Goal: Task Accomplishment & Management: Complete application form

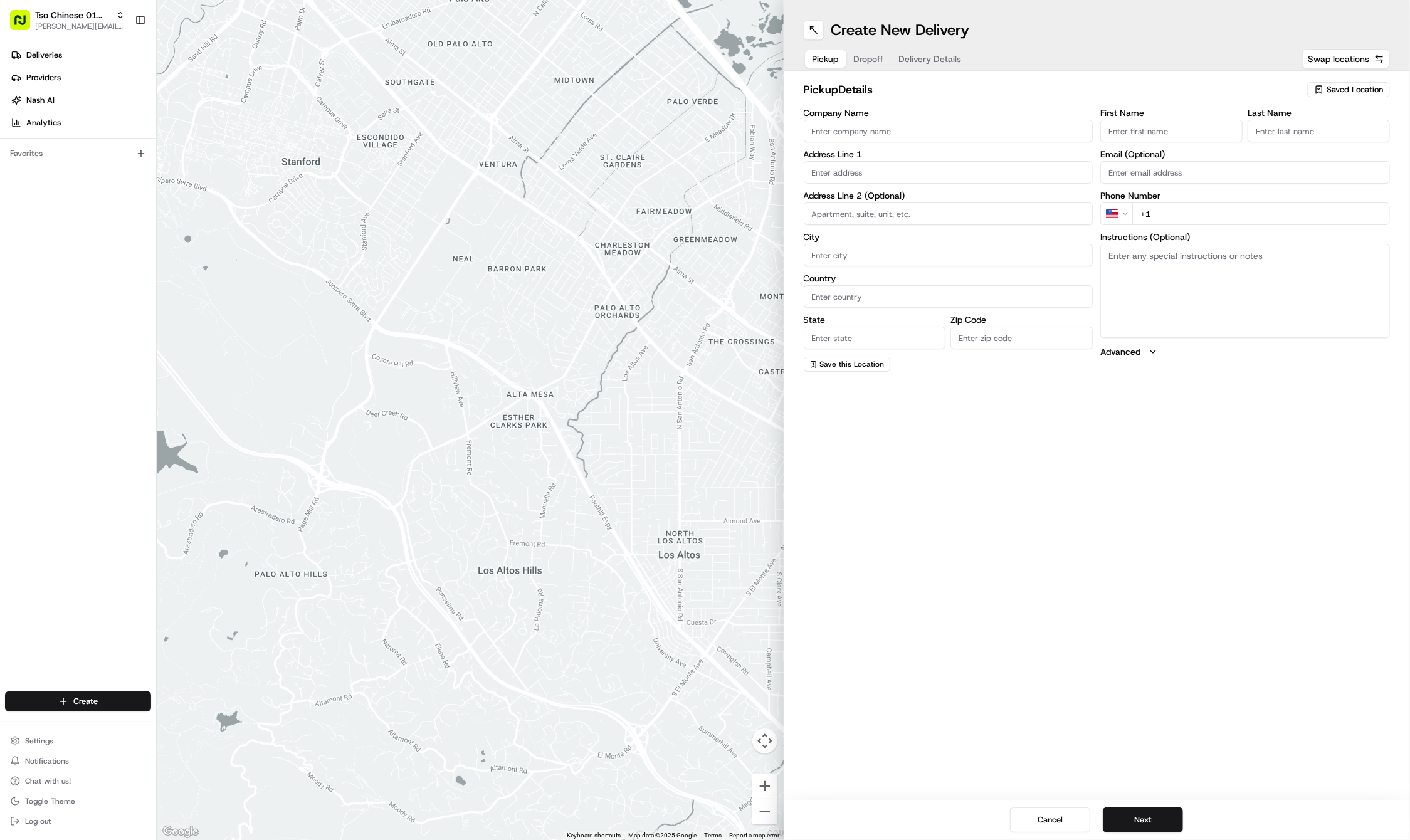
click at [1336, 90] on span "Saved Location" at bounding box center [1355, 90] width 57 height 11
click at [1326, 144] on span "(01) Tso Chinese Takeout & Delivery Cherrywood" at bounding box center [1327, 142] width 154 height 23
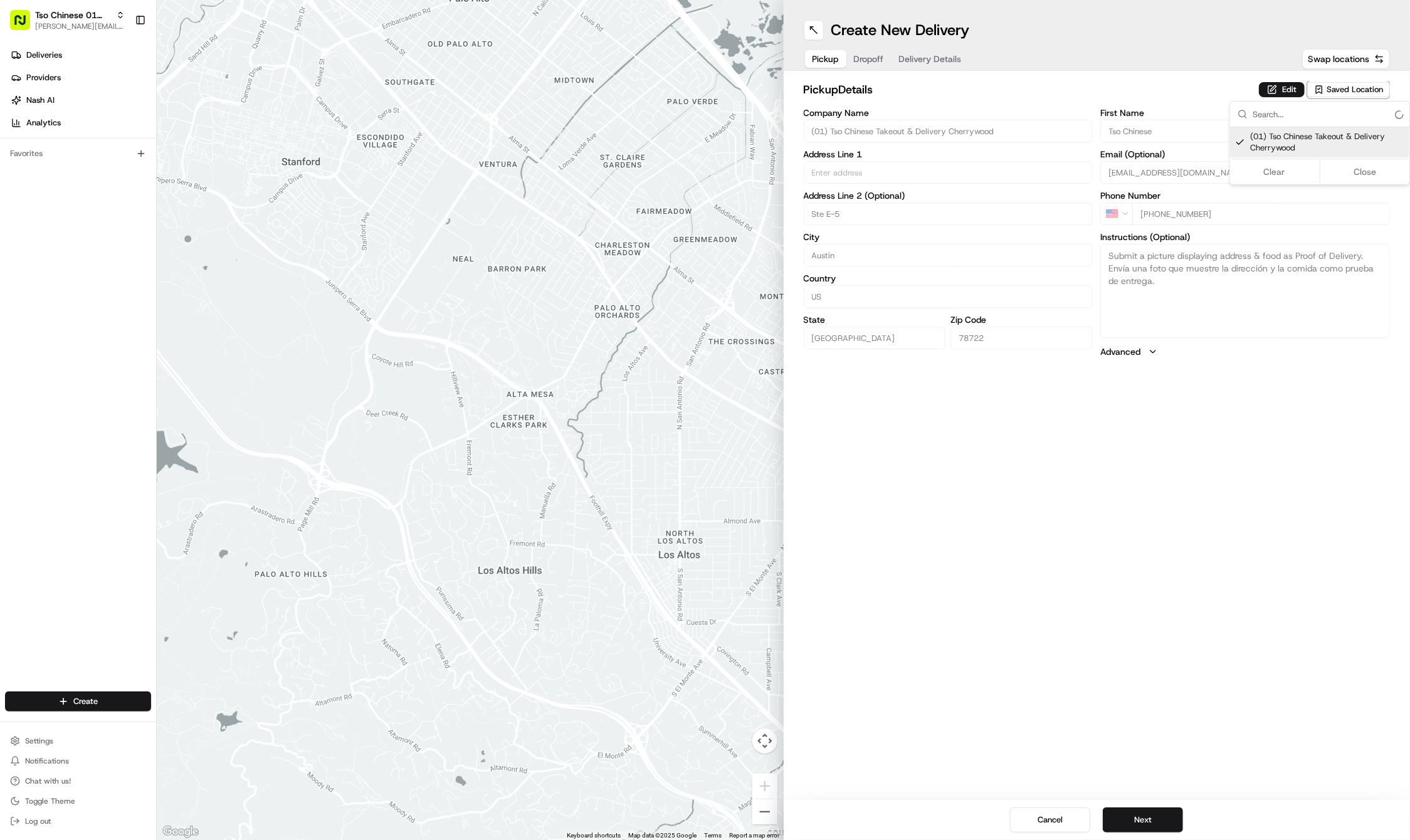
type input "(01) Tso Chinese Takeout & Delivery Cherrywood"
type input "Ste E-5"
type input "Austin"
type input "US"
type input "[GEOGRAPHIC_DATA]"
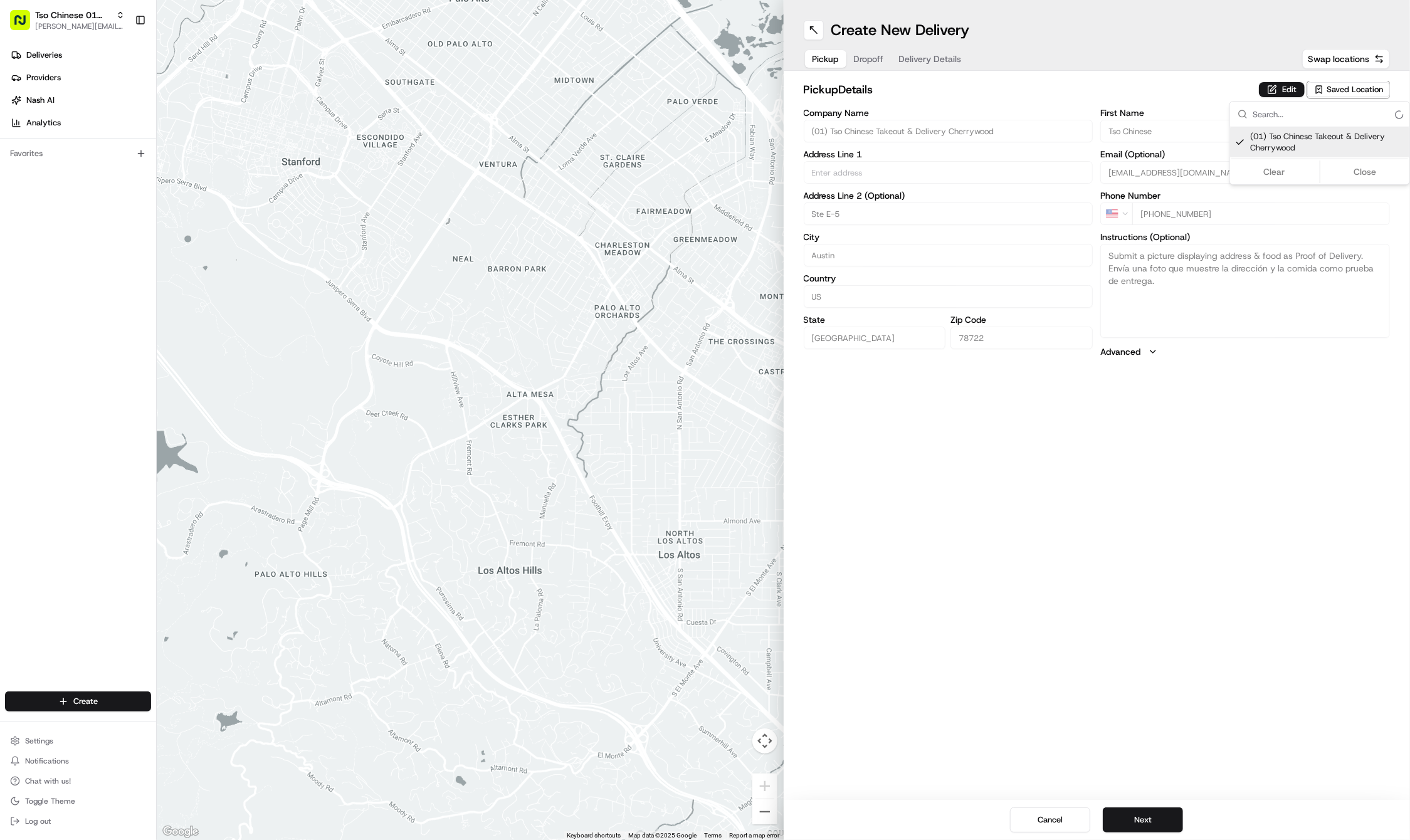
type input "78722"
type input "Tso Chinese"
type input "Cherrywood Manager"
type input "[EMAIL_ADDRESS][DOMAIN_NAME]"
type input "[PHONE_NUMBER]"
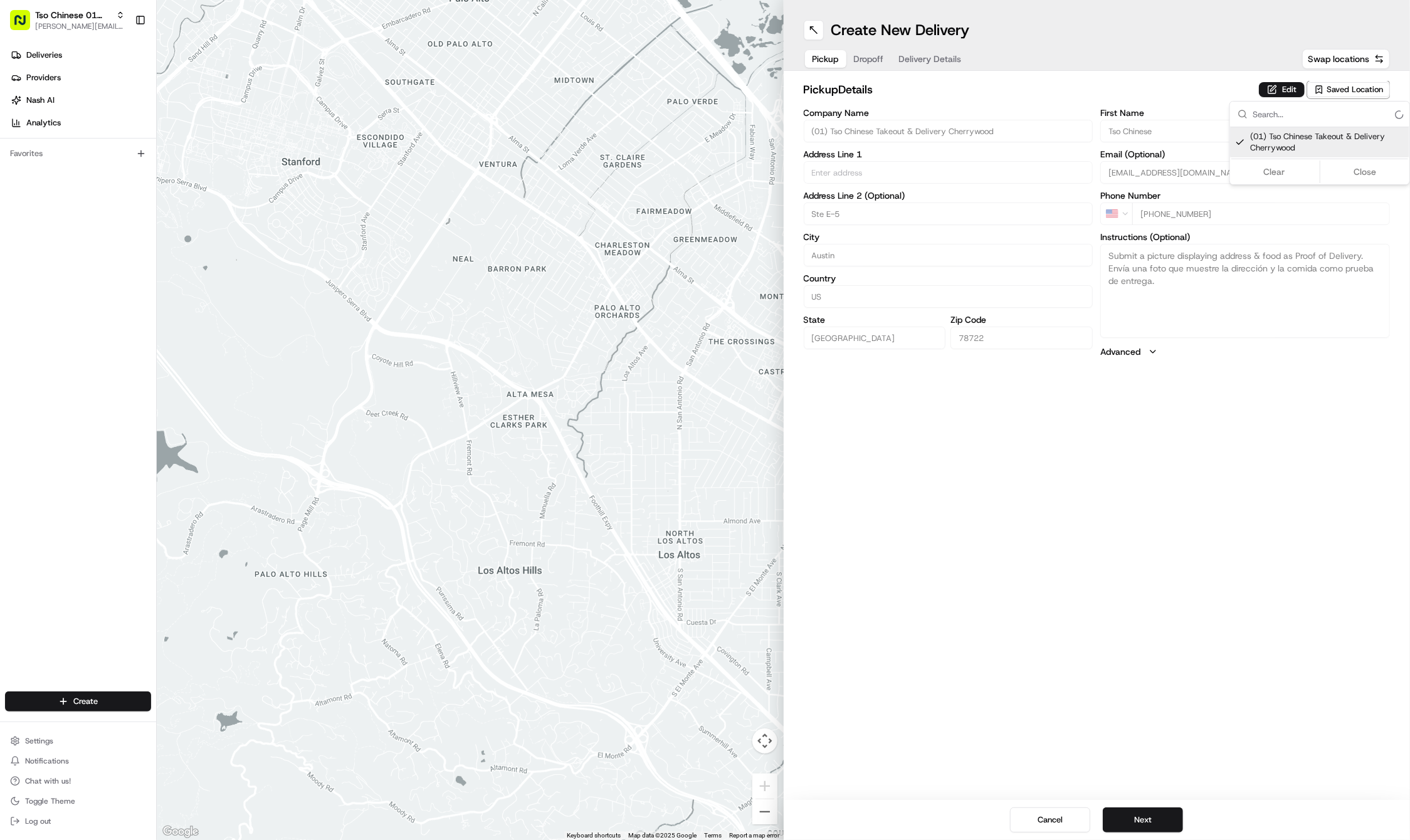
type input "[STREET_ADDRESS]"
click at [1390, 586] on html "Tso Chinese 01 Cherrywood [PERSON_NAME][EMAIL_ADDRESS][DOMAIN_NAME] Toggle Side…" at bounding box center [705, 420] width 1410 height 840
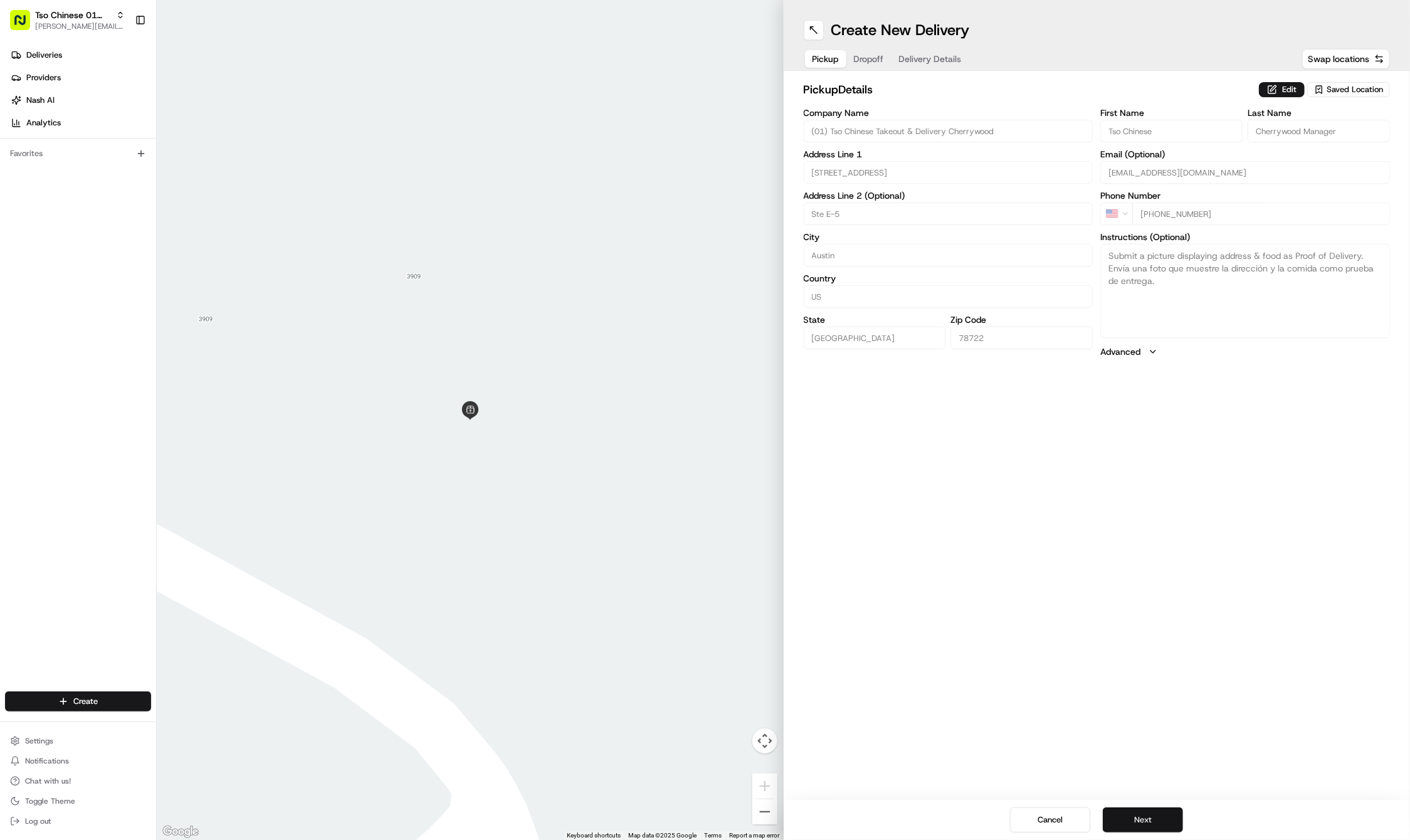
click at [1162, 830] on button "Next" at bounding box center [1143, 820] width 80 height 25
click at [1150, 111] on label "First Name" at bounding box center [1172, 112] width 142 height 9
click at [1150, 120] on input "First Name" at bounding box center [1172, 131] width 142 height 23
paste input "[PERSON_NAME]"
type input "[PERSON_NAME]"
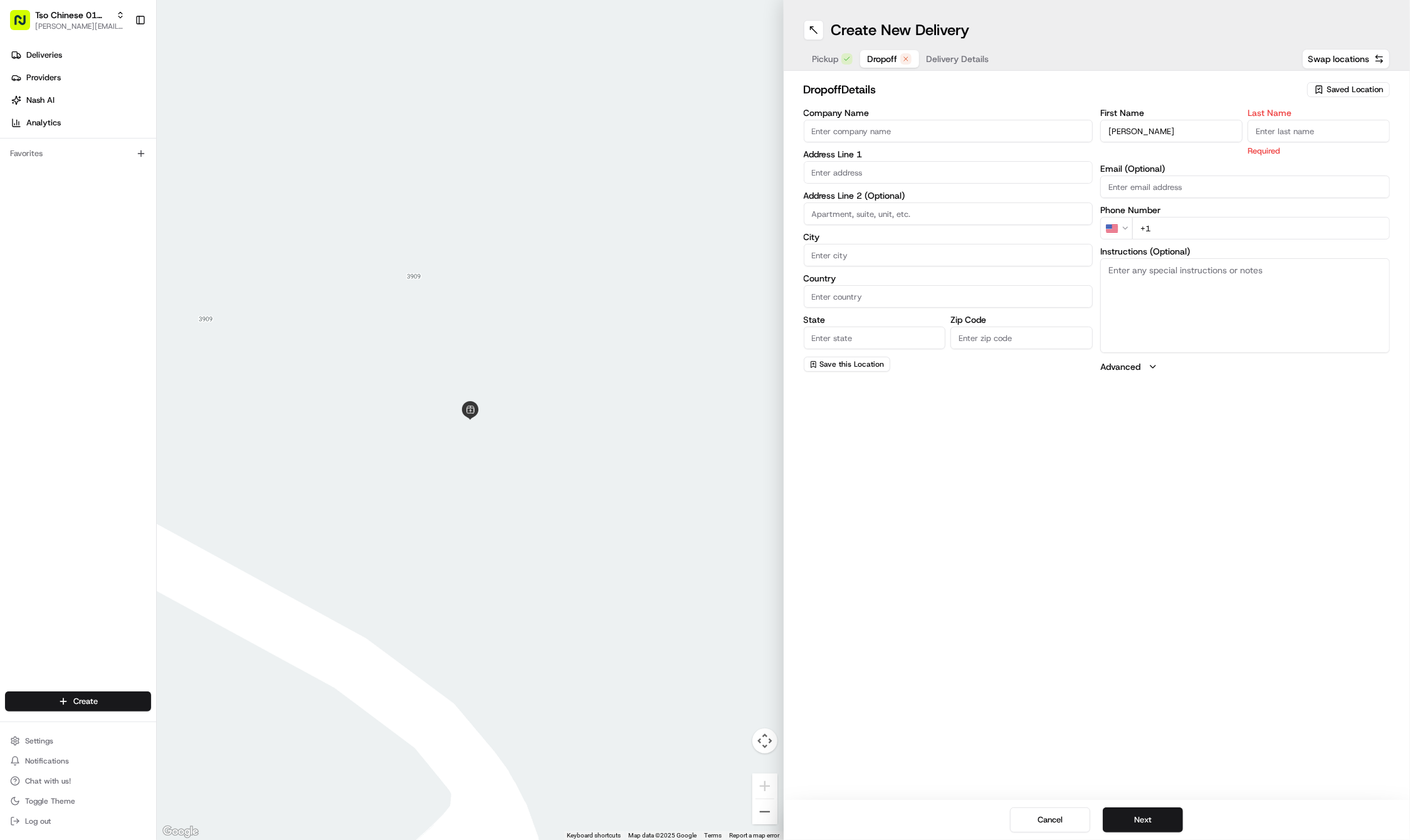
paste input "[PERSON_NAME]"
type input "[PERSON_NAME]"
click at [1200, 217] on input "+1" at bounding box center [1261, 214] width 258 height 23
paste input "[PHONE_NUMBER]"
type input "[PHONE_NUMBER]"
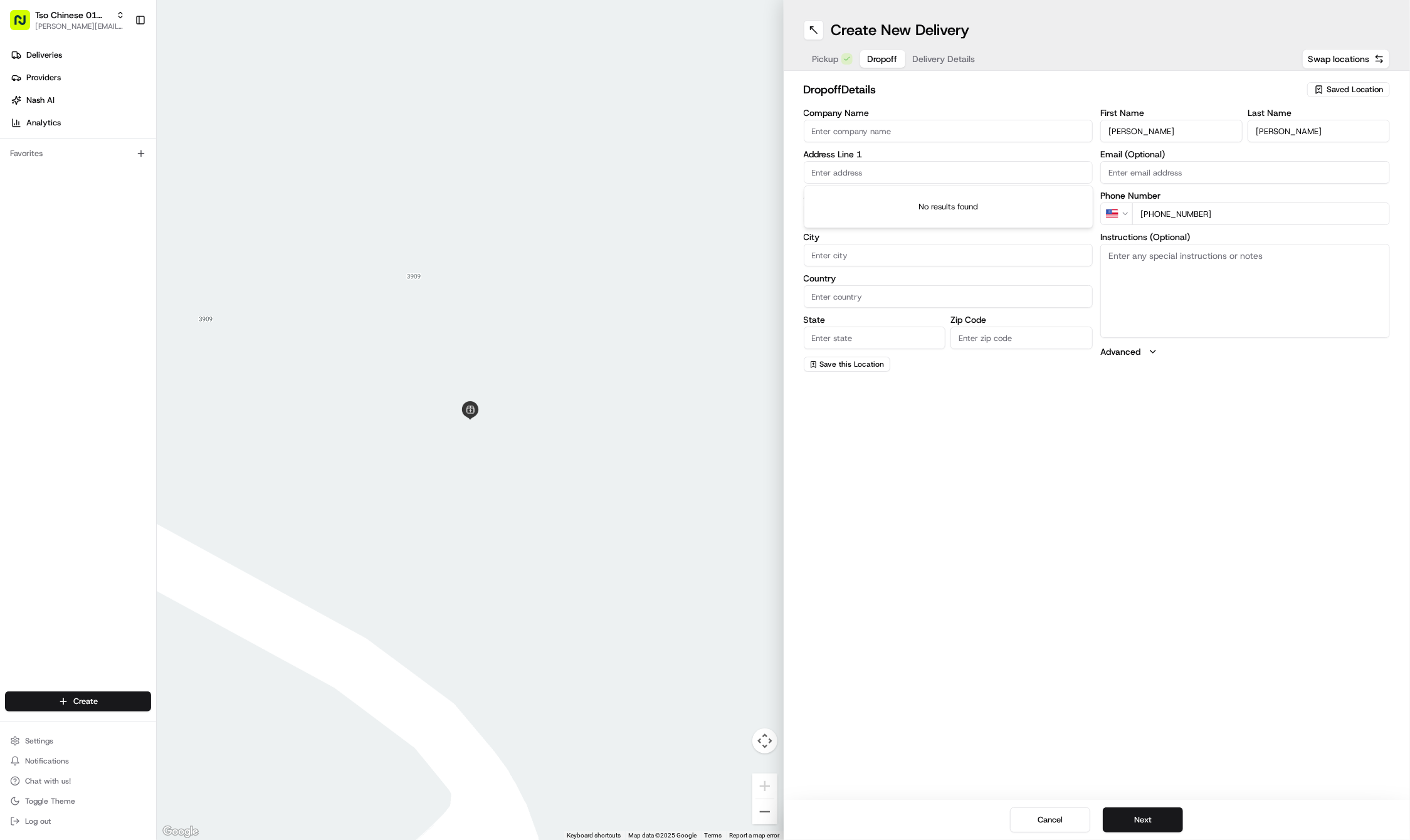
paste input "[STREET_ADDRESS][PERSON_NAME]"
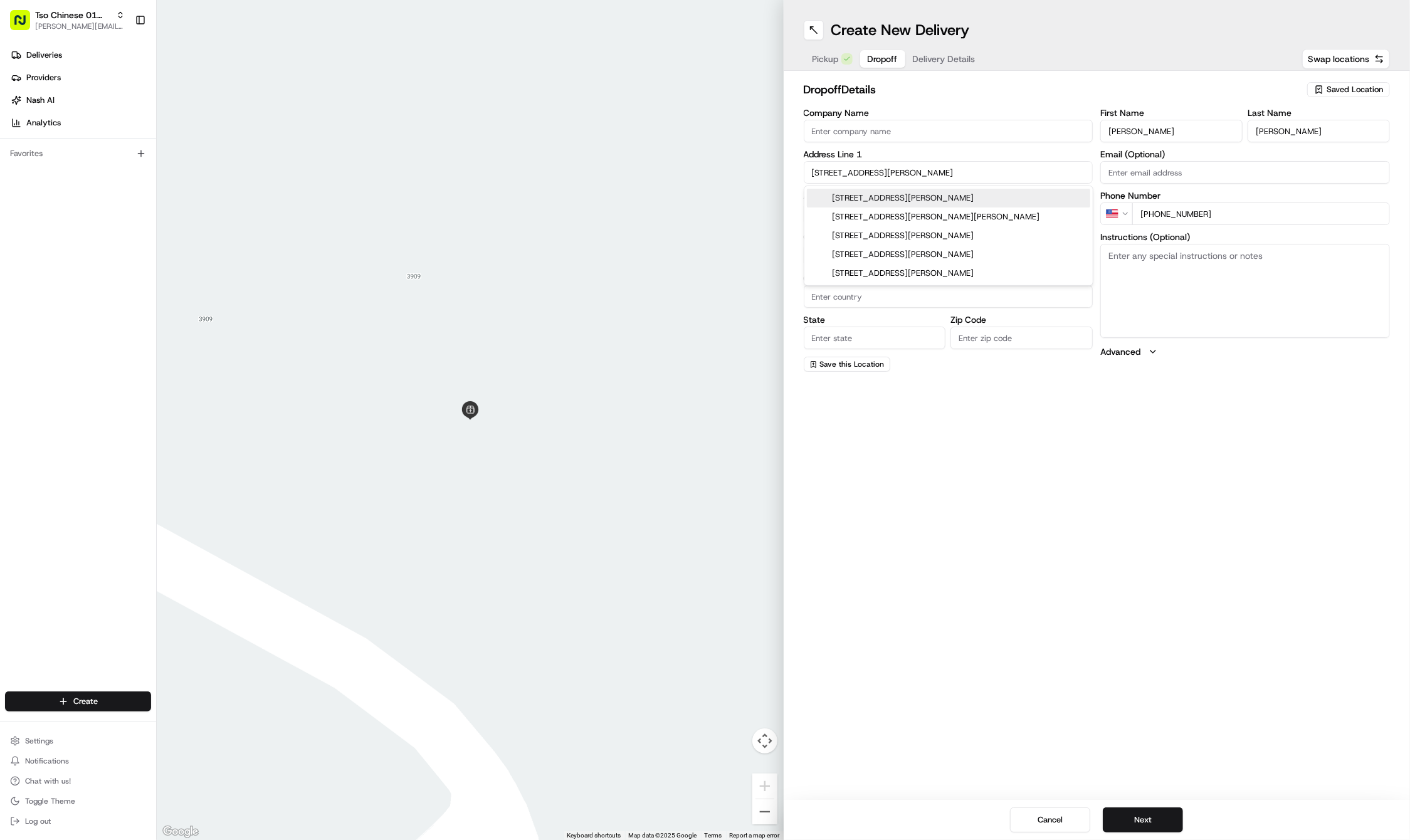
click at [866, 206] on div "[STREET_ADDRESS][PERSON_NAME]" at bounding box center [949, 198] width 284 height 19
type input "[STREET_ADDRESS][PERSON_NAME]"
type input "Austin"
type input "[GEOGRAPHIC_DATA]"
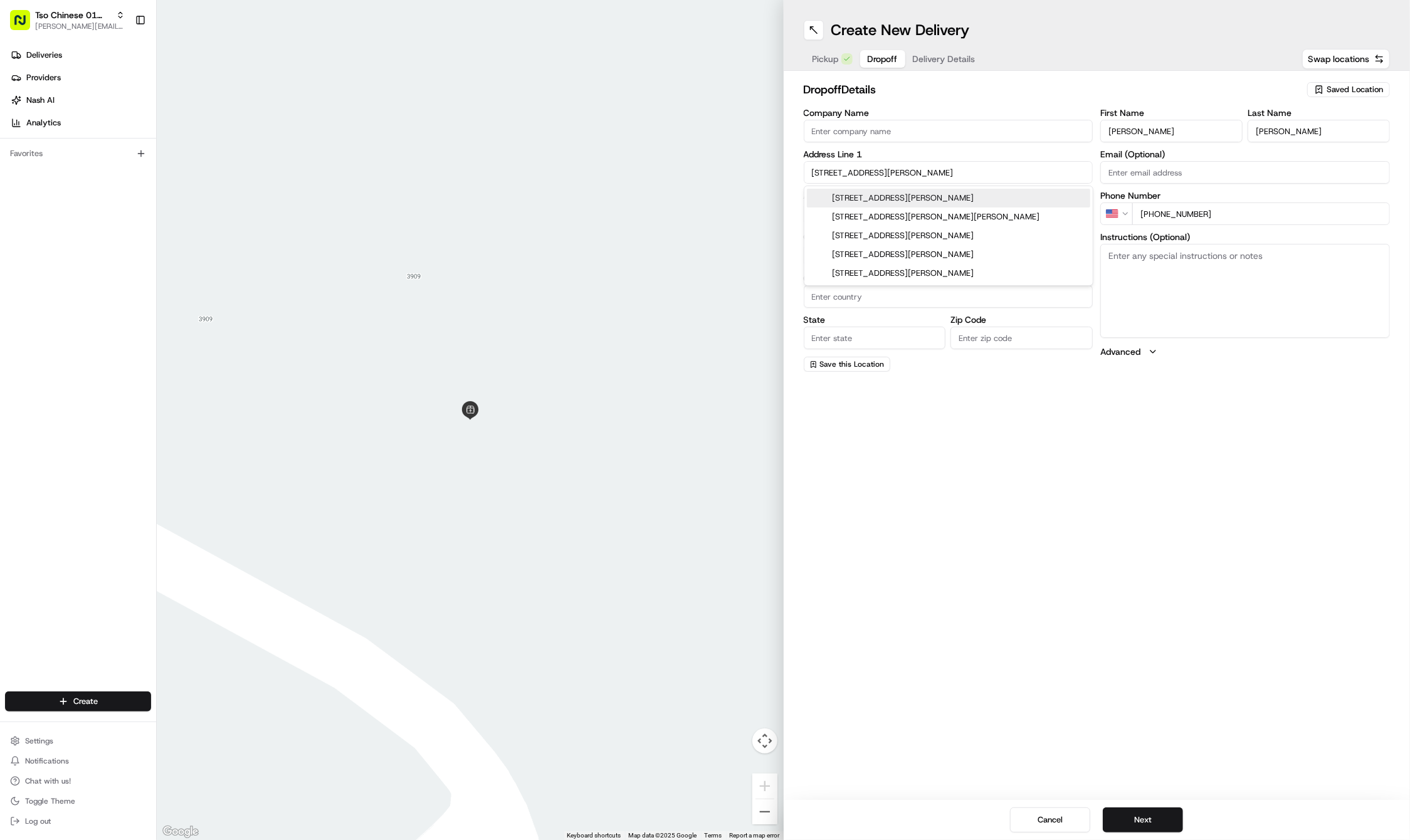
type input "78701"
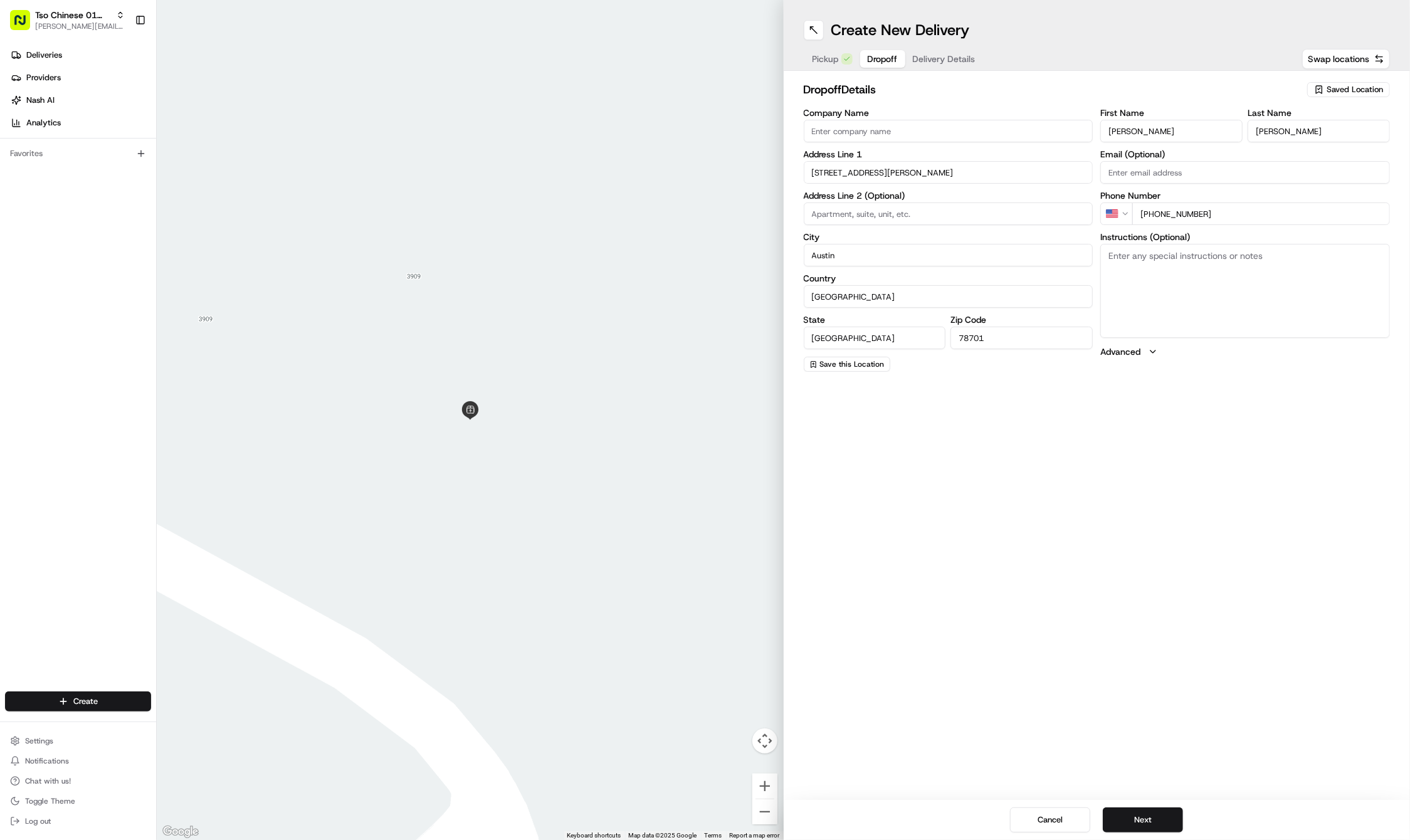
type input "[STREET_ADDRESS][PERSON_NAME]"
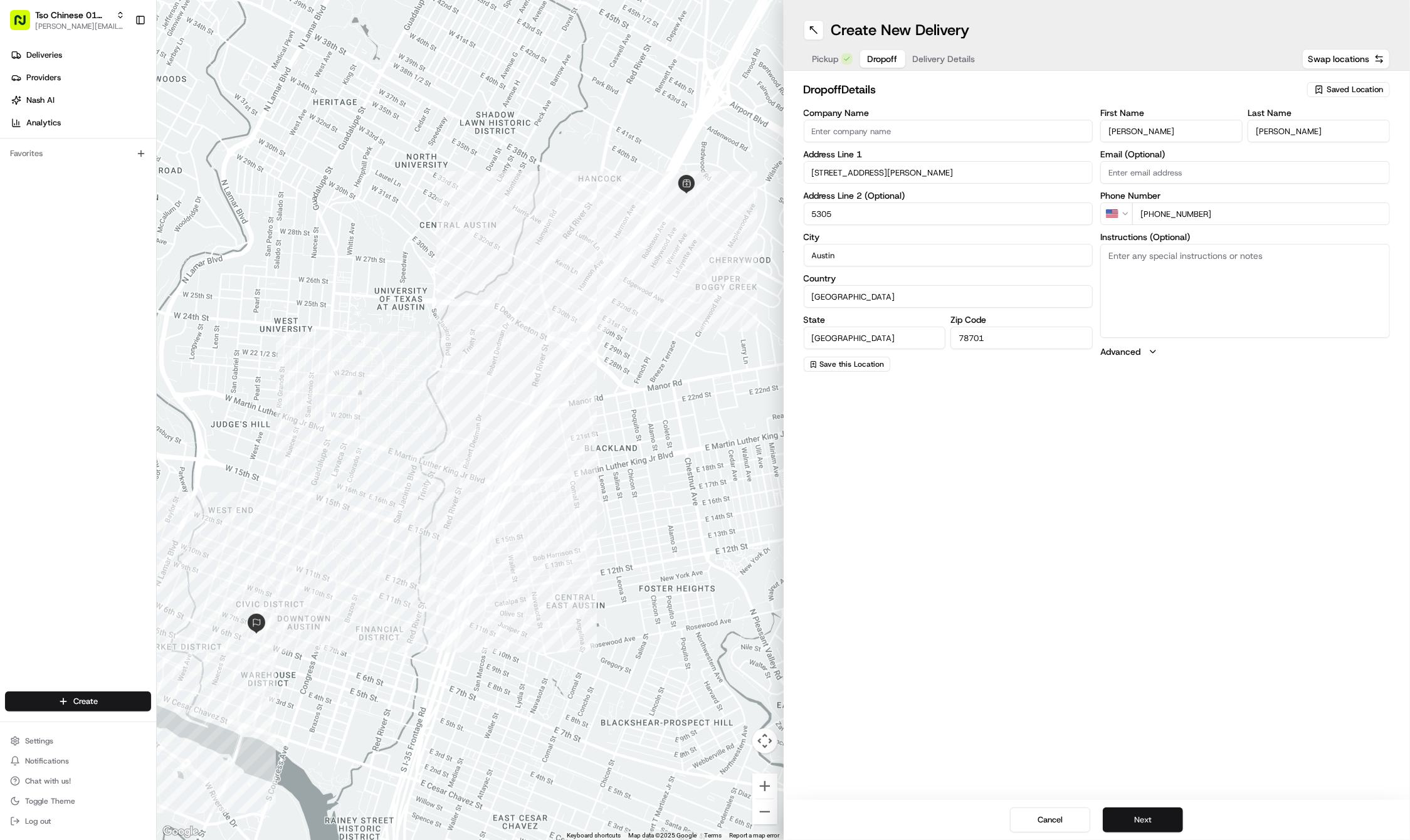
type input "5305"
click at [1116, 826] on button "Next" at bounding box center [1143, 820] width 80 height 25
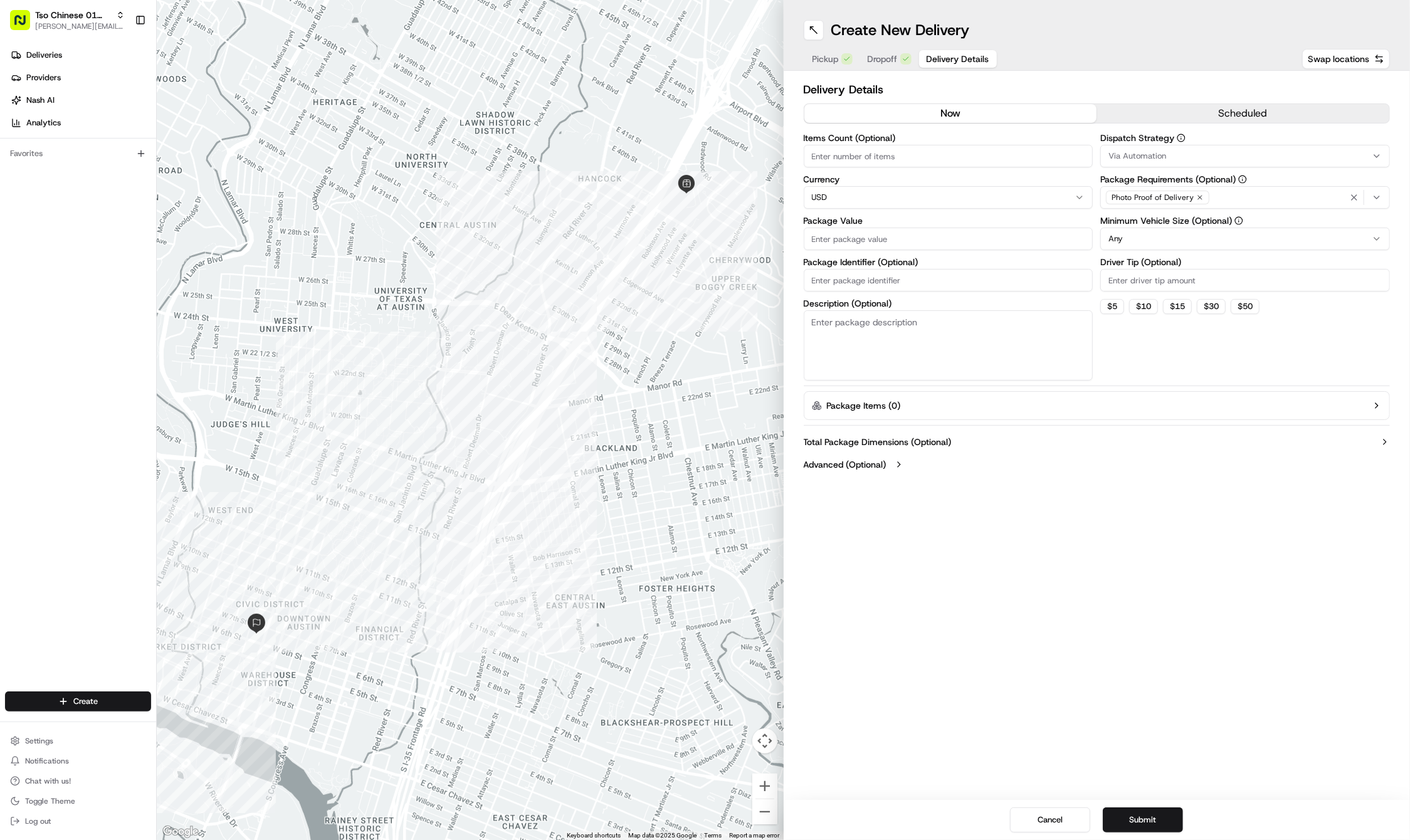
click at [877, 284] on input "Package Identifier (Optional)" at bounding box center [949, 280] width 290 height 23
paste input "YNKWV2V"
type input "YNKWV2V"
click at [1125, 284] on input "Driver Tip (Optional)" at bounding box center [1245, 280] width 290 height 23
type input "2"
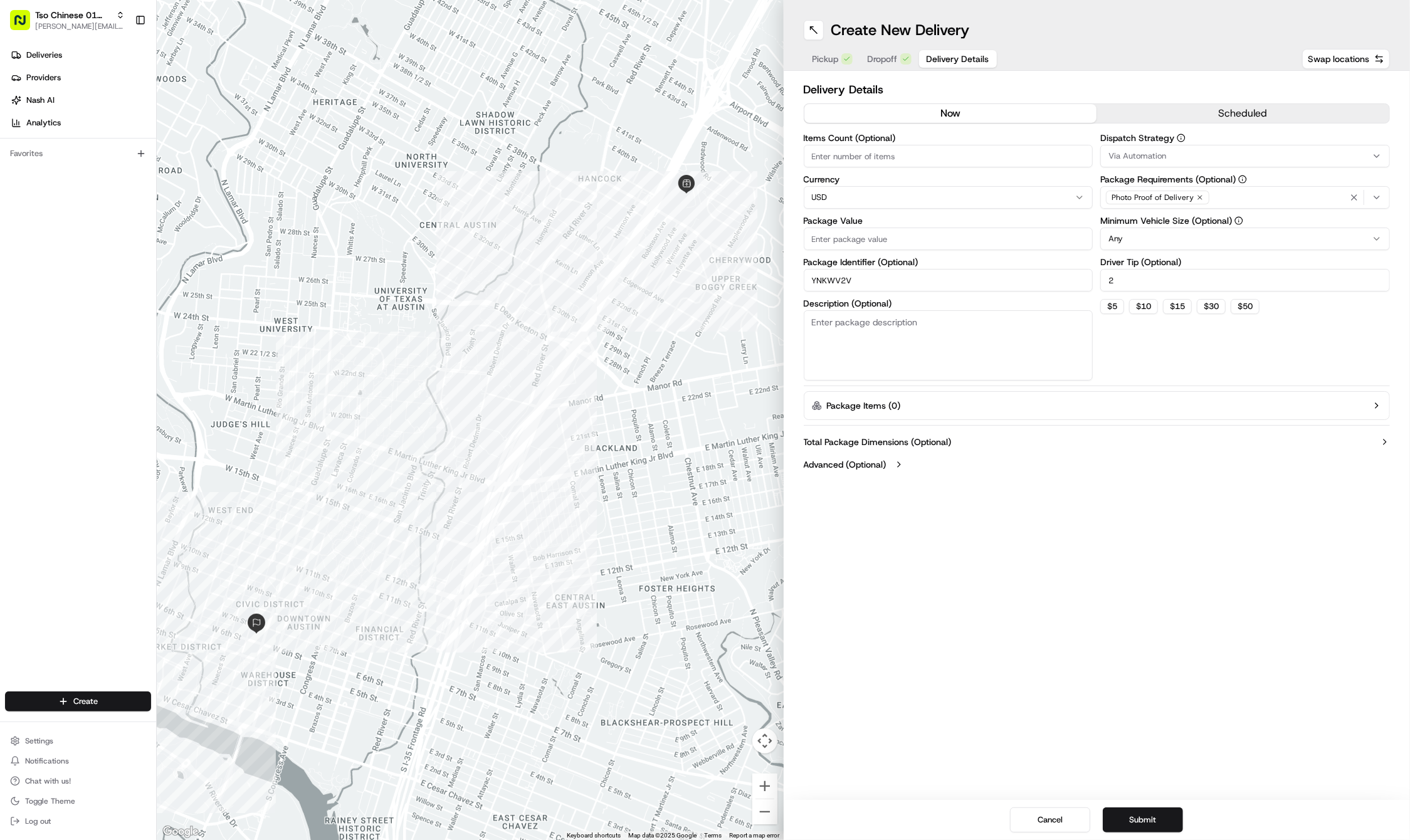
click at [1198, 199] on icon "button" at bounding box center [1200, 197] width 4 height 4
click at [1197, 199] on div "Select requirements" at bounding box center [1245, 197] width 284 height 11
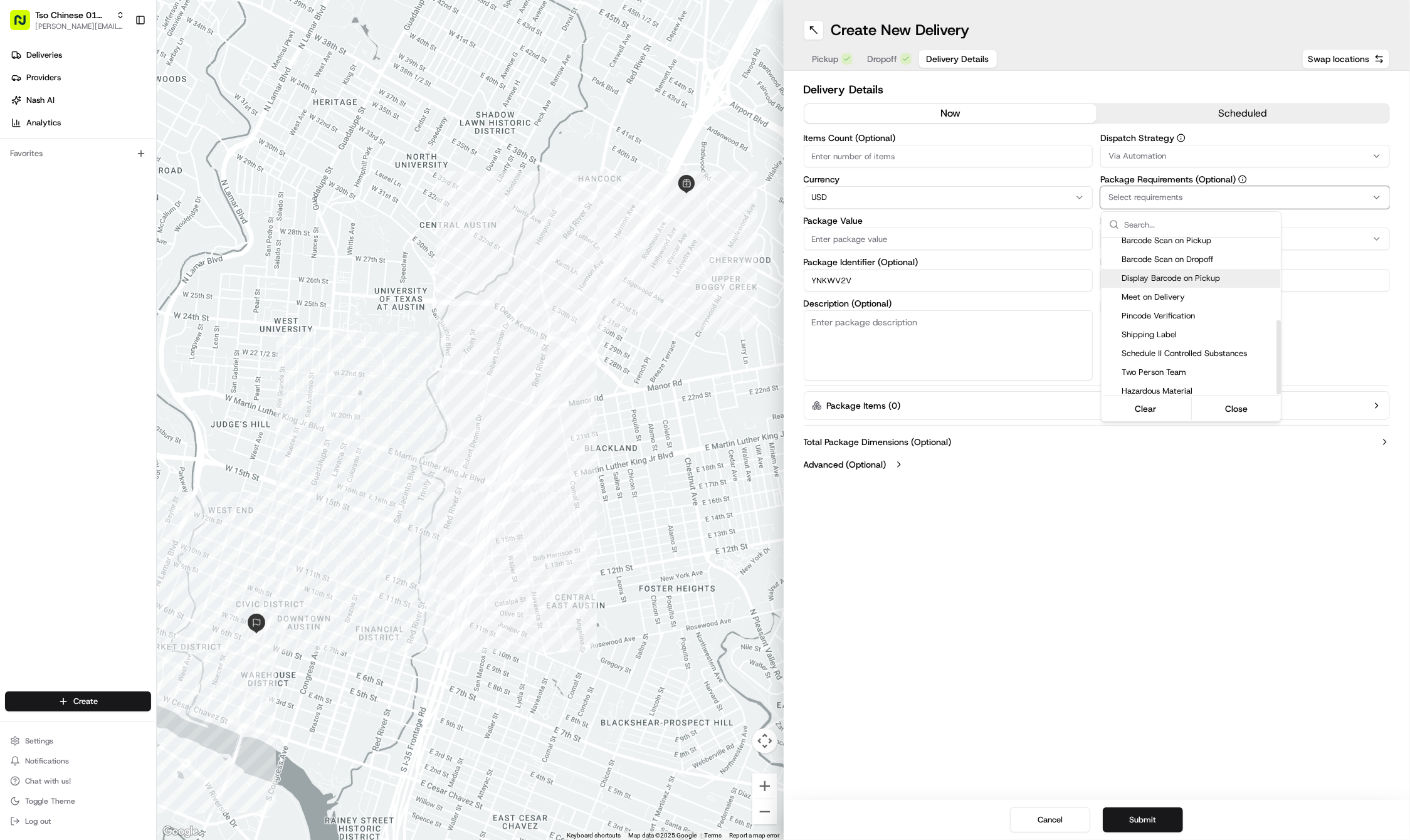
scroll to position [174, 0]
click at [1164, 295] on span "Meet on Delivery" at bounding box center [1198, 299] width 154 height 11
click at [1206, 163] on html "Tso Chinese 01 Cherrywood [PERSON_NAME][EMAIL_ADDRESS][DOMAIN_NAME] Toggle Side…" at bounding box center [705, 420] width 1410 height 840
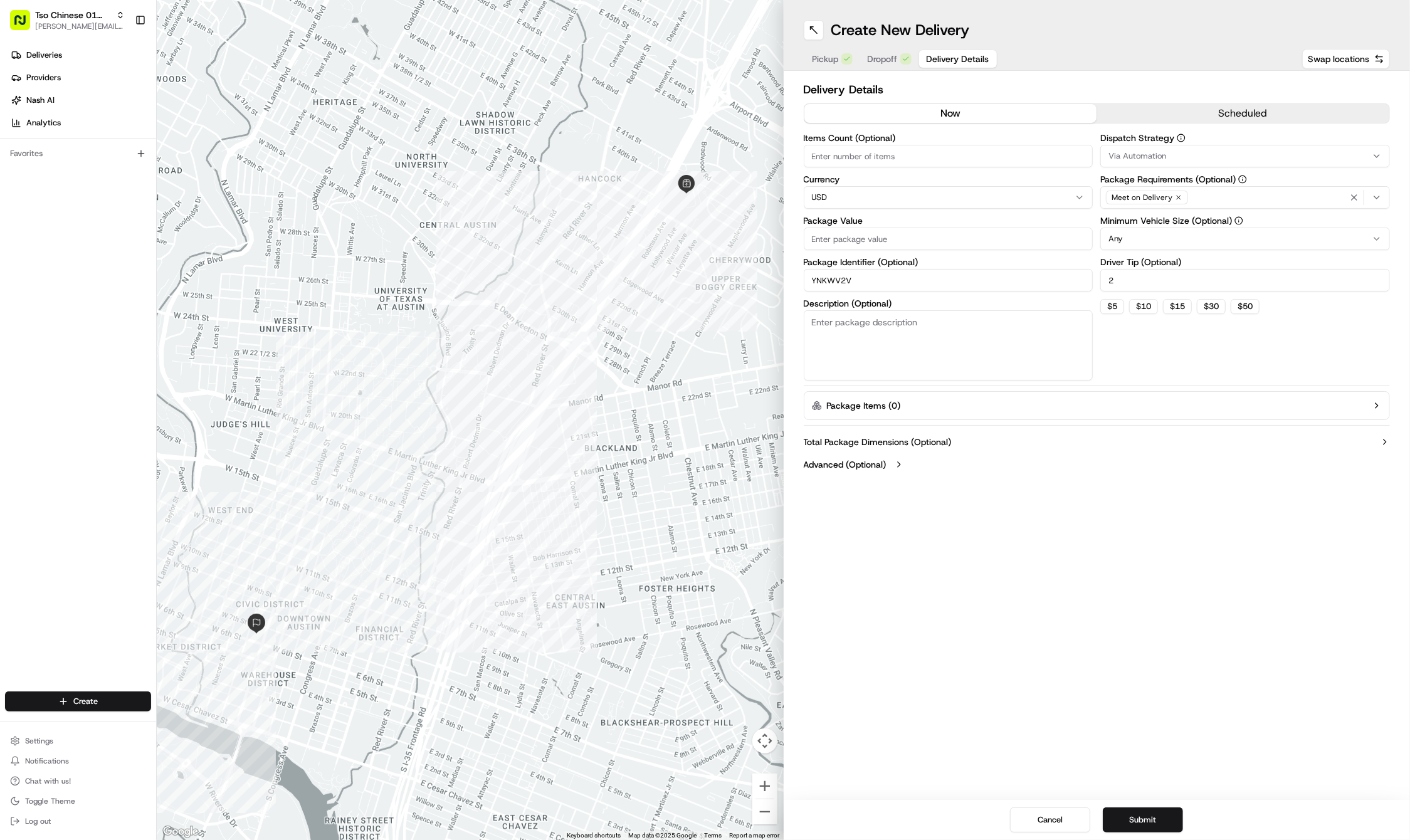
click at [1194, 162] on button "Via Automation" at bounding box center [1245, 156] width 290 height 23
click at [1175, 225] on span "Tso Cherrywood Strategy" at bounding box center [1198, 225] width 154 height 11
click at [921, 264] on html "Tso Chinese 01 Cherrywood [PERSON_NAME][EMAIL_ADDRESS][DOMAIN_NAME] Toggle Side…" at bounding box center [705, 420] width 1410 height 840
click at [886, 239] on input "Package Value" at bounding box center [949, 239] width 290 height 23
type input "44.17"
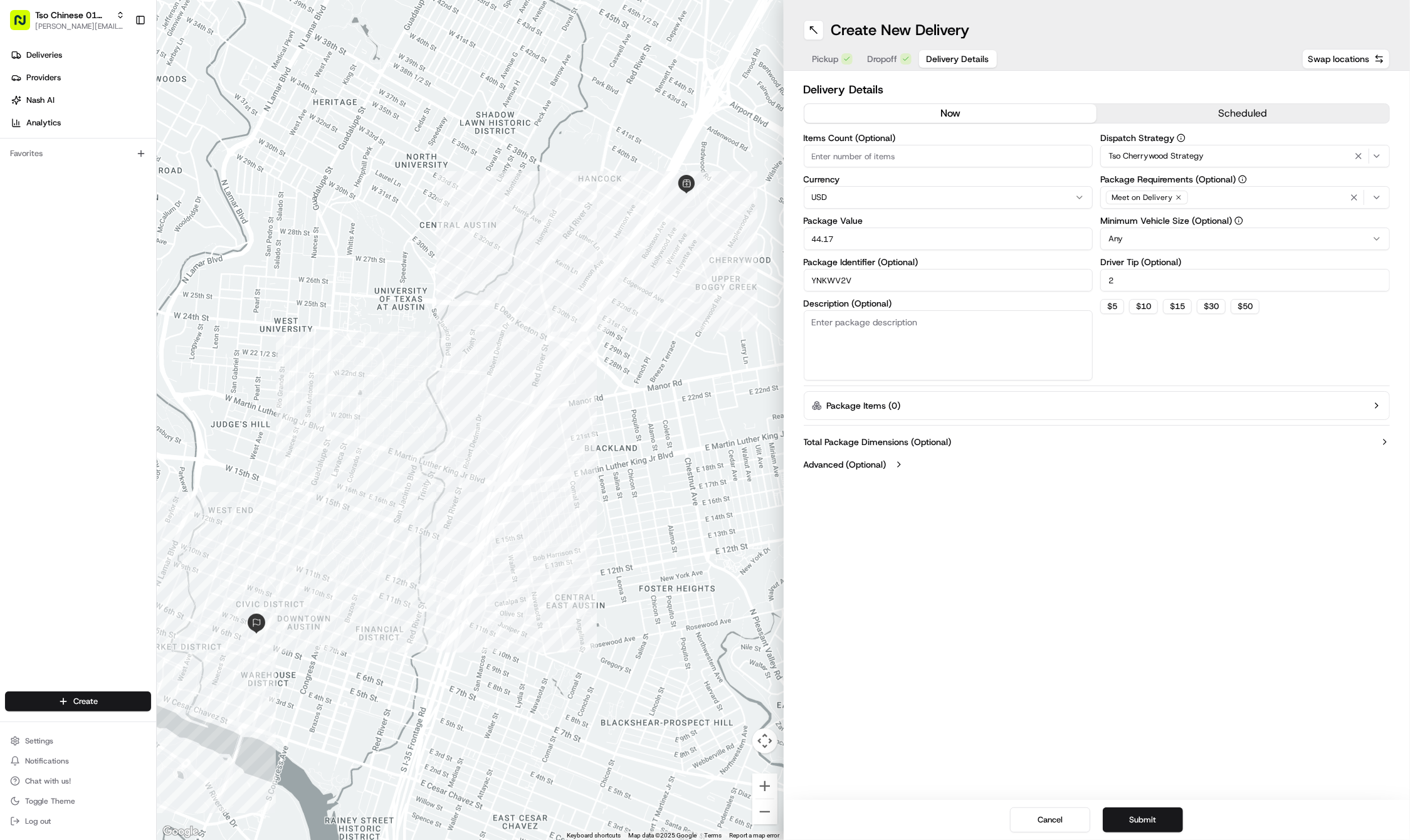
click at [1139, 607] on div "Create New Delivery Pickup Dropoff Delivery Details Swap locations Delivery Det…" at bounding box center [1097, 420] width 627 height 840
click at [1134, 810] on button "Submit" at bounding box center [1143, 820] width 80 height 25
